Goal: Information Seeking & Learning: Learn about a topic

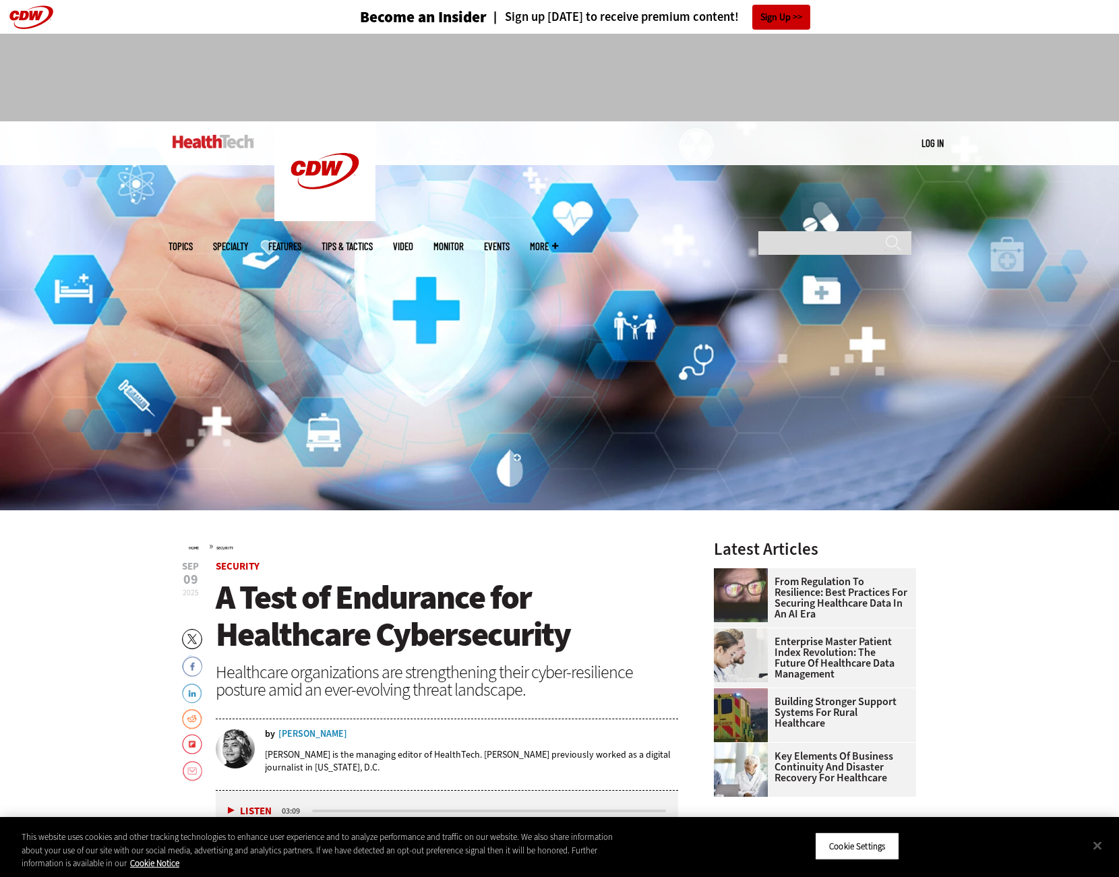
click at [304, 732] on div "[PERSON_NAME]" at bounding box center [312, 733] width 69 height 9
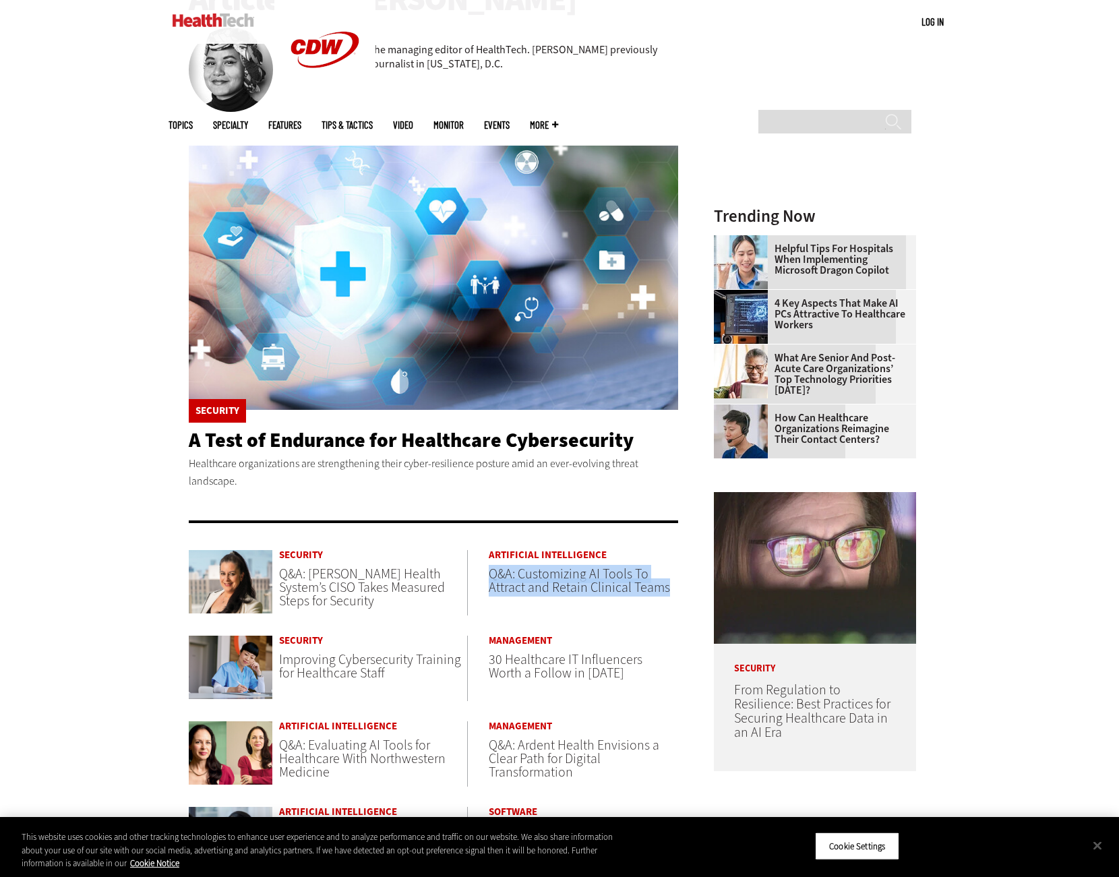
scroll to position [228, 0]
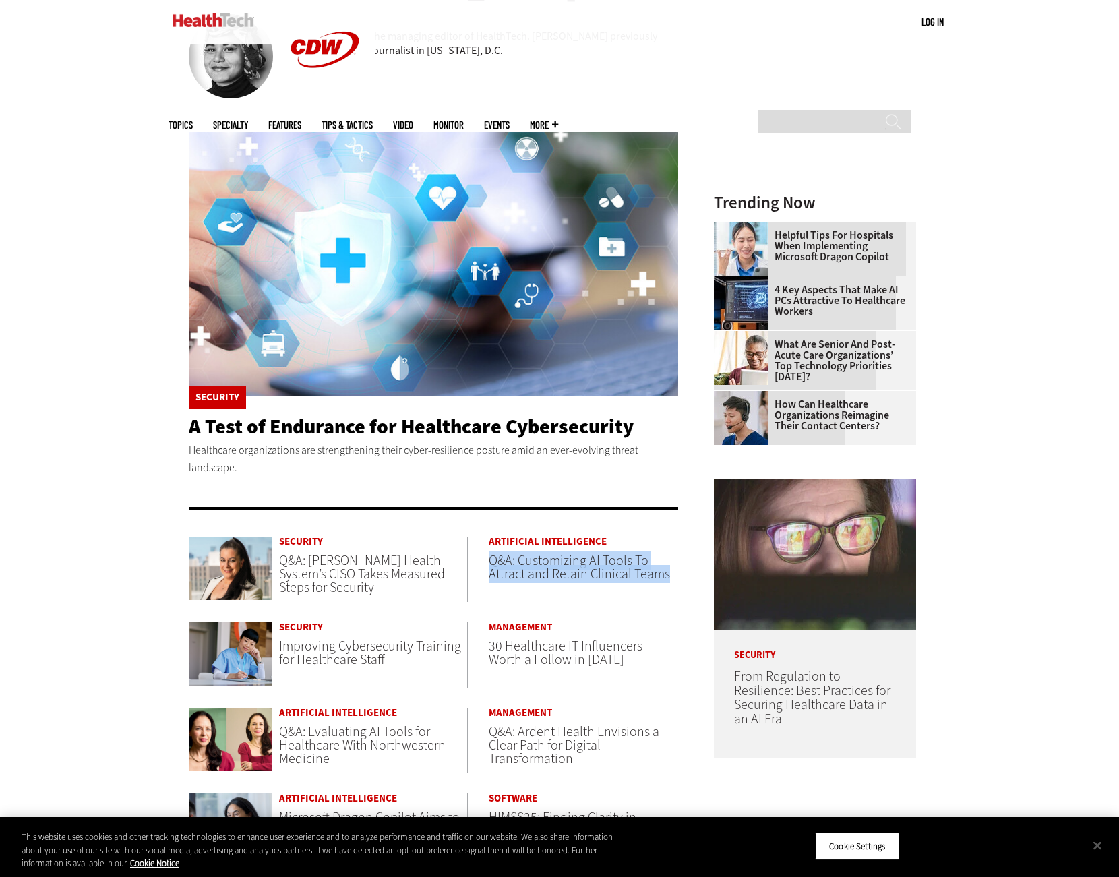
click at [541, 570] on span "Q&A: Customizing AI Tools To Attract and Retain Clinical Teams" at bounding box center [579, 567] width 181 height 32
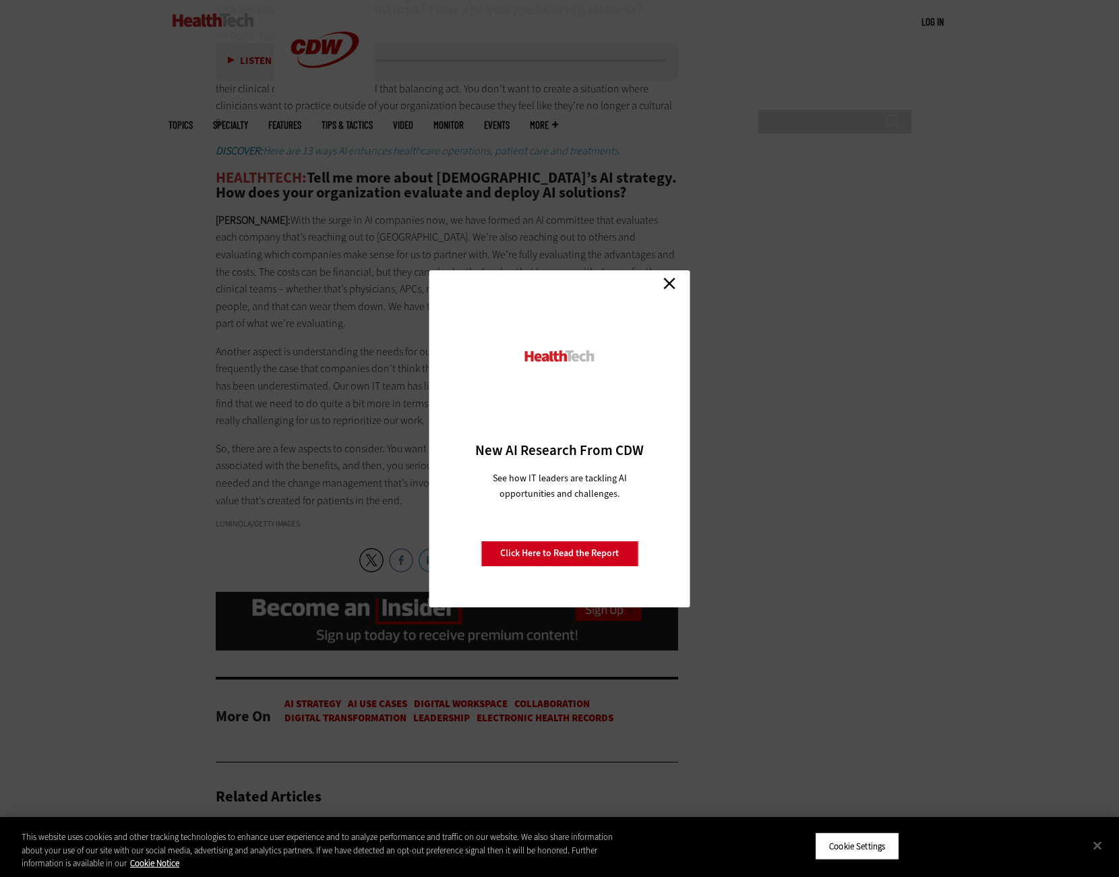
scroll to position [2506, 0]
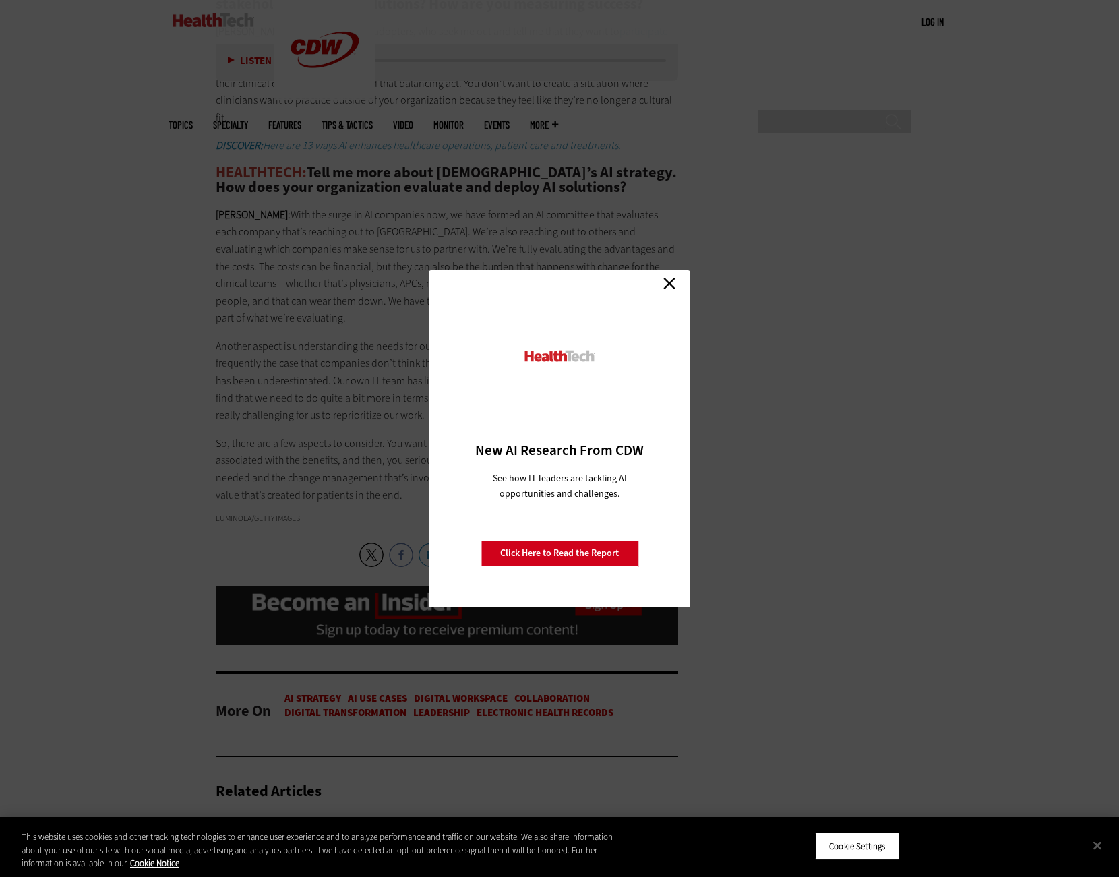
click at [664, 290] on link "Close" at bounding box center [669, 284] width 20 height 20
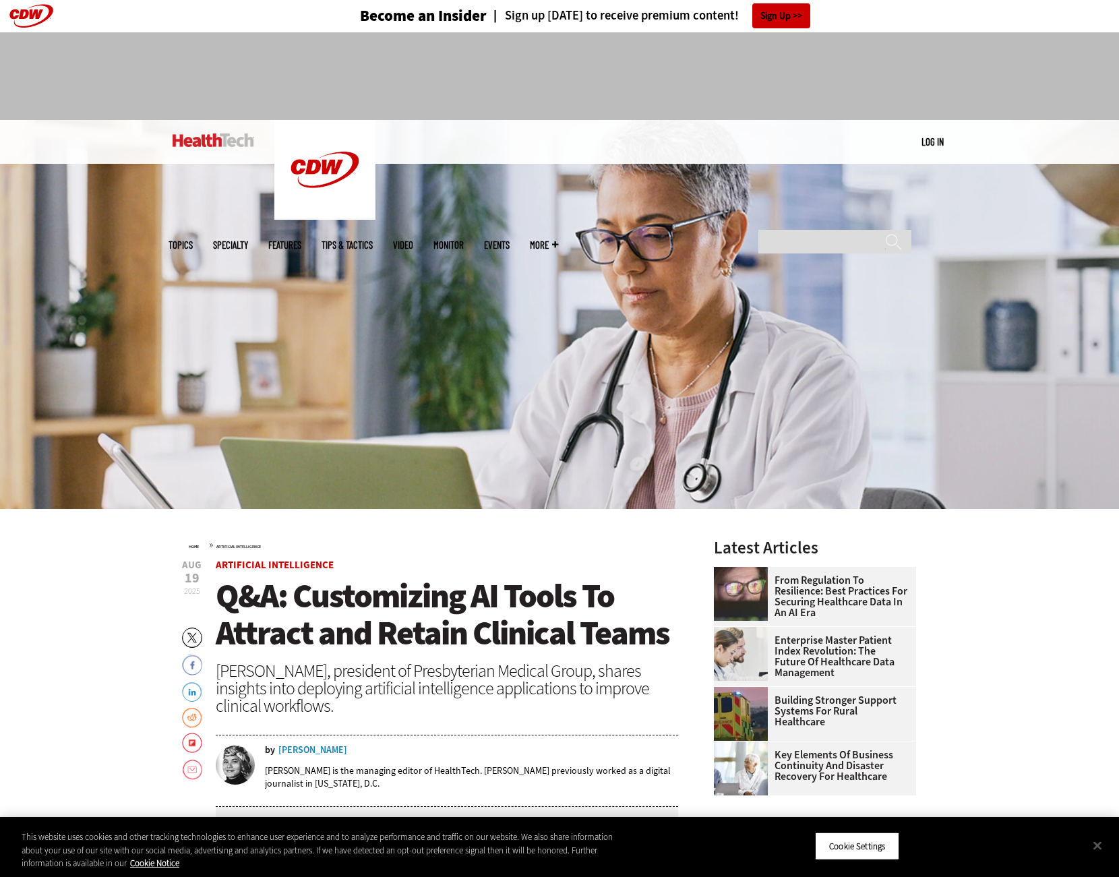
scroll to position [0, 0]
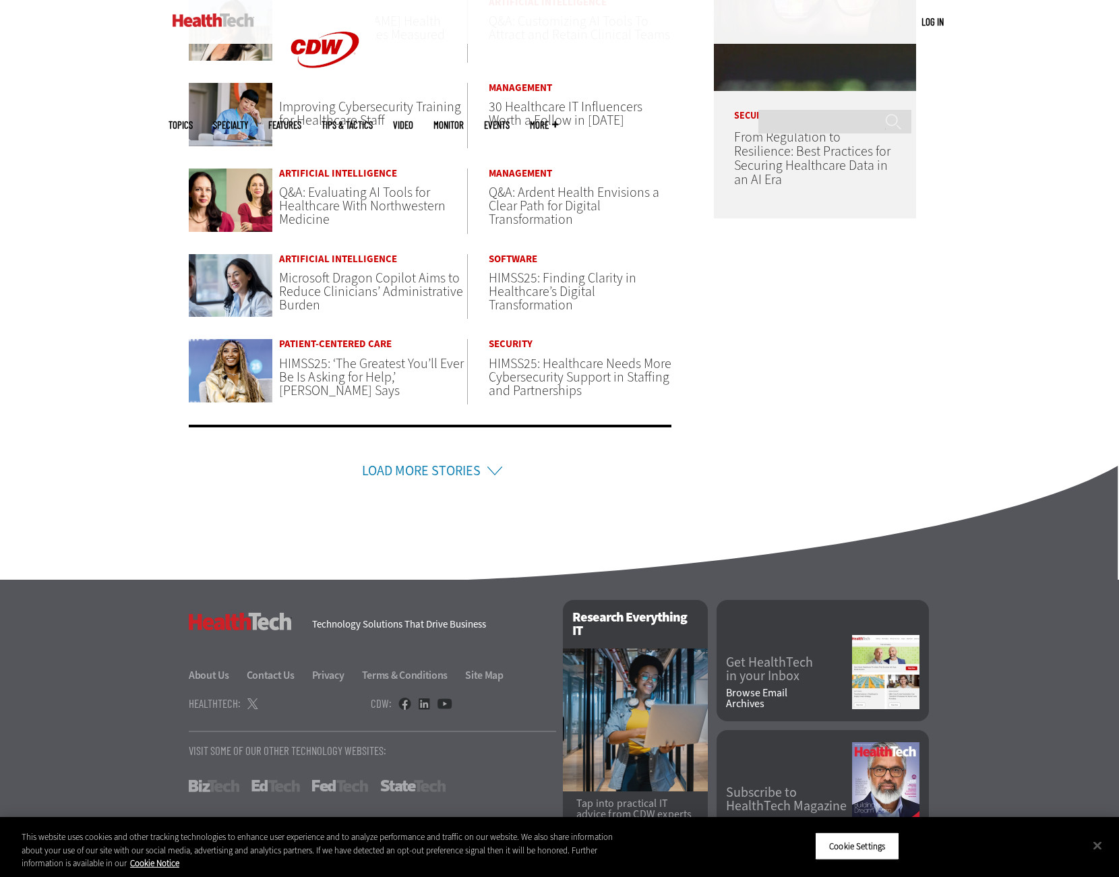
scroll to position [796, 0]
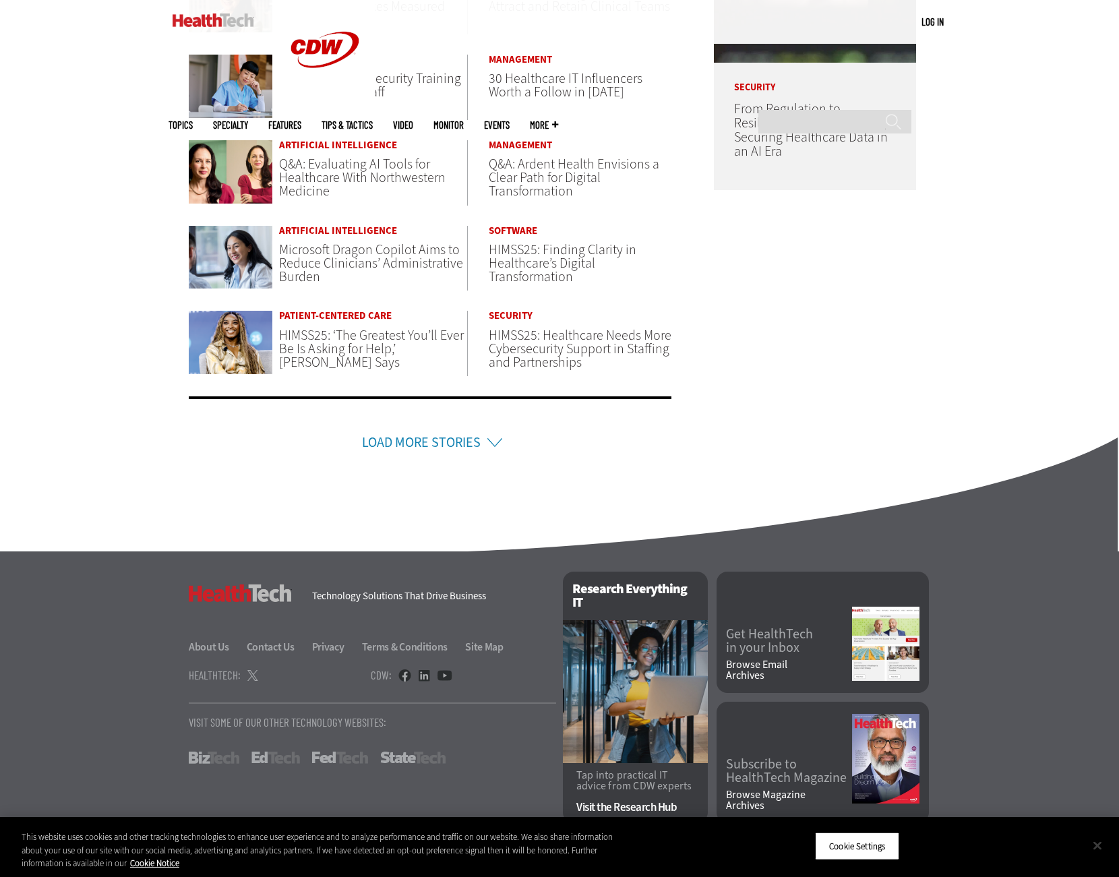
click at [1095, 844] on button "Close" at bounding box center [1097, 845] width 30 height 30
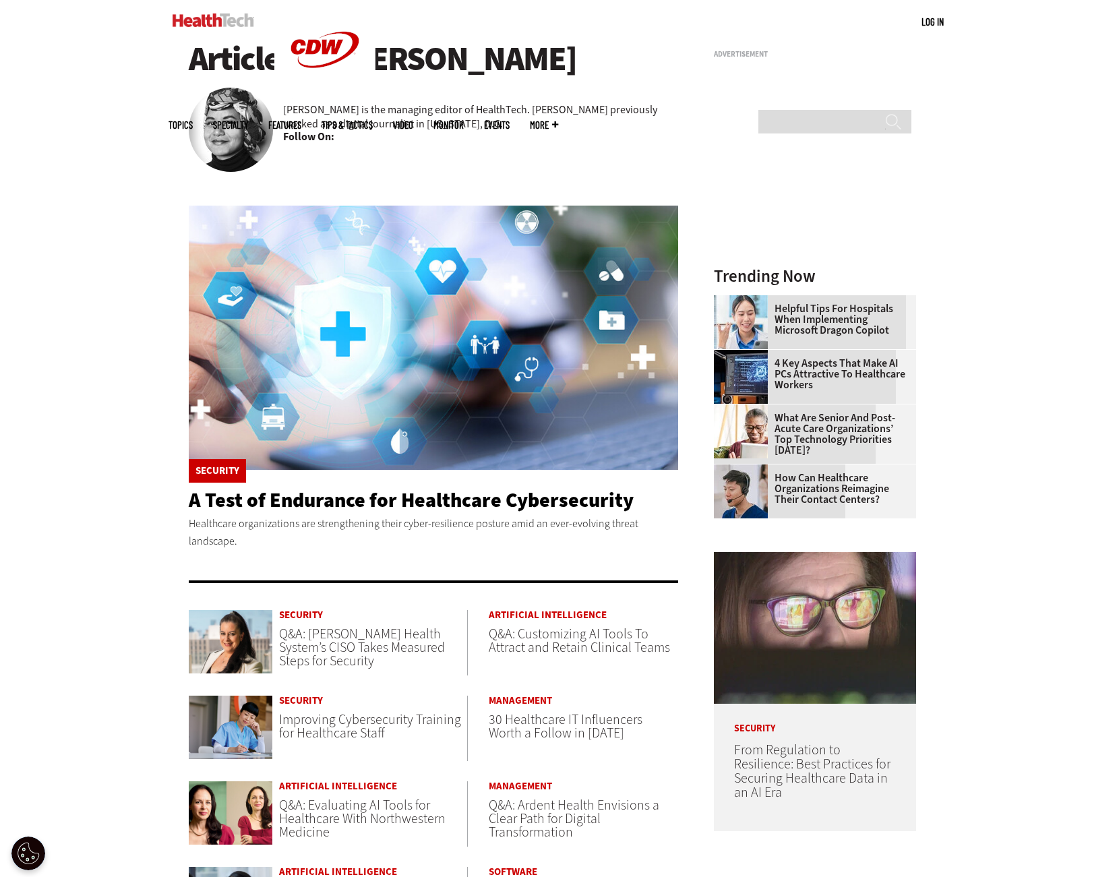
scroll to position [0, 0]
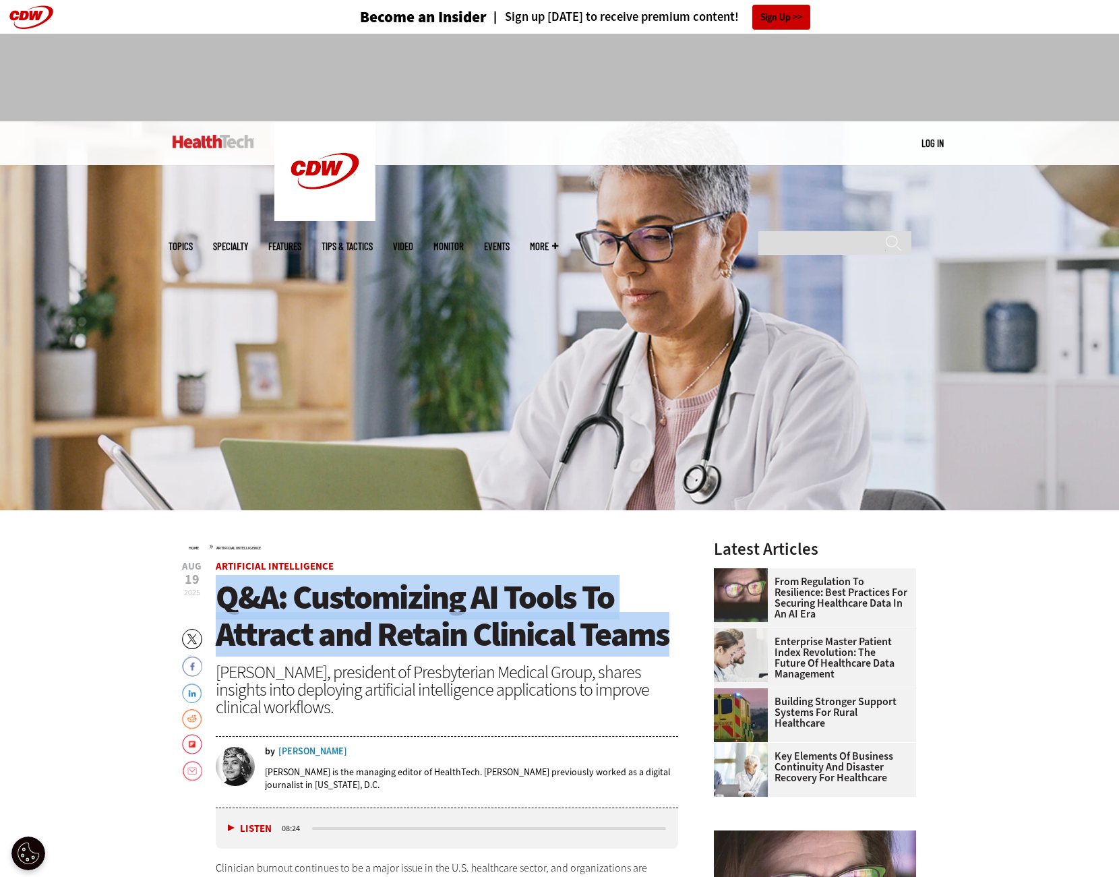
drag, startPoint x: 210, startPoint y: 598, endPoint x: 666, endPoint y: 639, distance: 458.7
copy span "Q&A: Customizing AI Tools To Attract and Retain Clinical Teams"
